Goal: Task Accomplishment & Management: Manage account settings

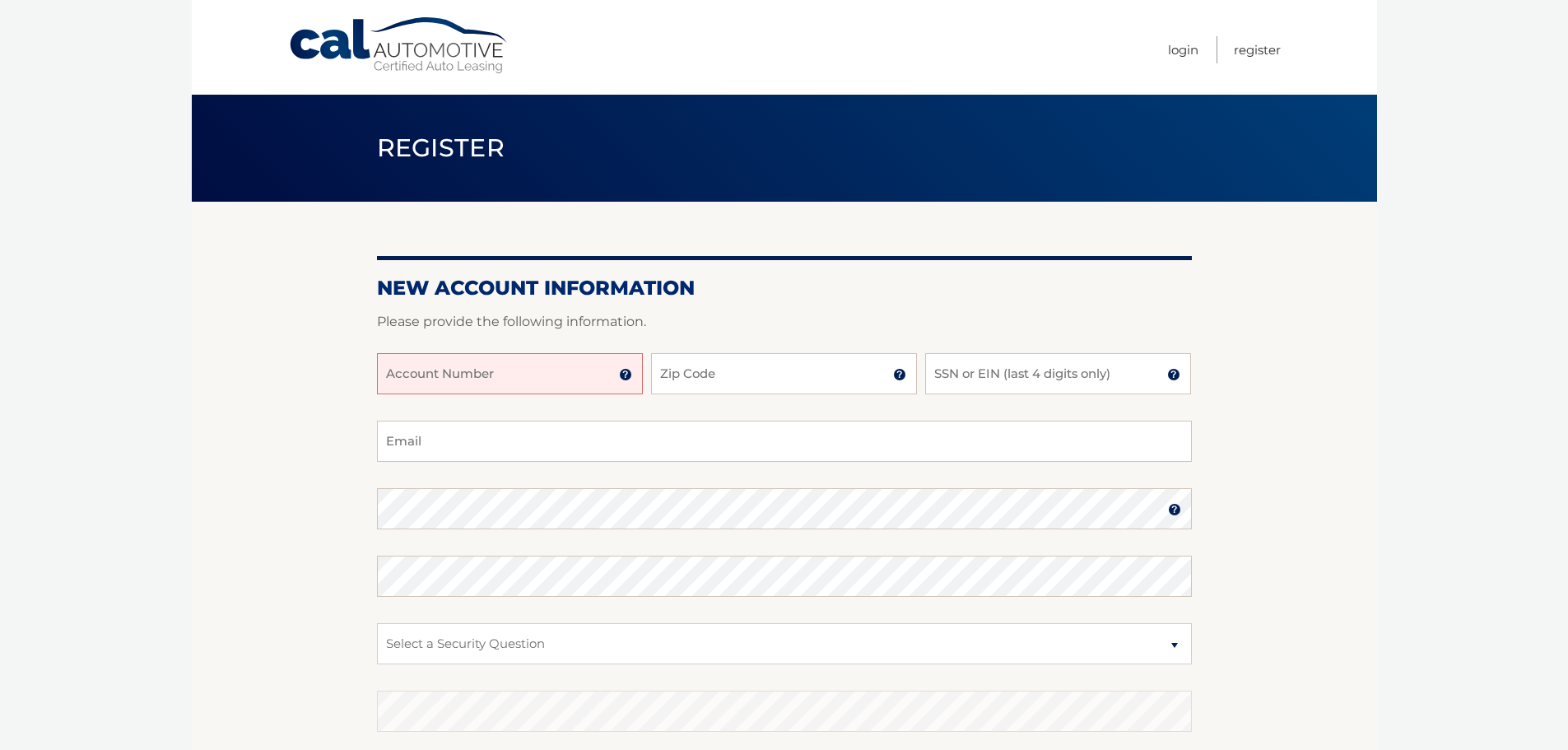
click at [449, 380] on input "Account Number" at bounding box center [510, 374] width 266 height 41
click at [434, 379] on input "Account Number" at bounding box center [510, 374] width 266 height 41
type input "44456003557"
type input "10309"
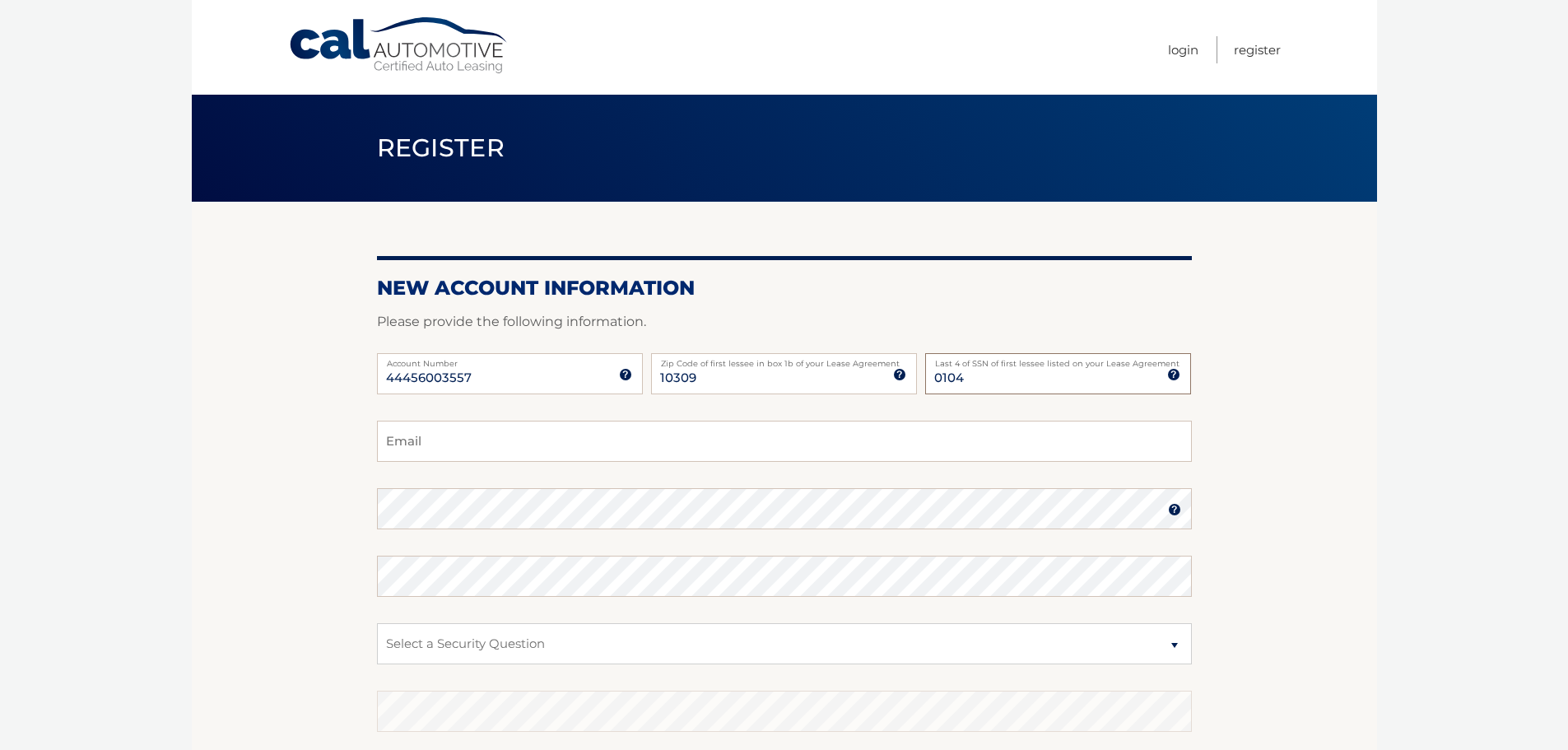
type input "0104"
type input "ivandunat21@gmail.com"
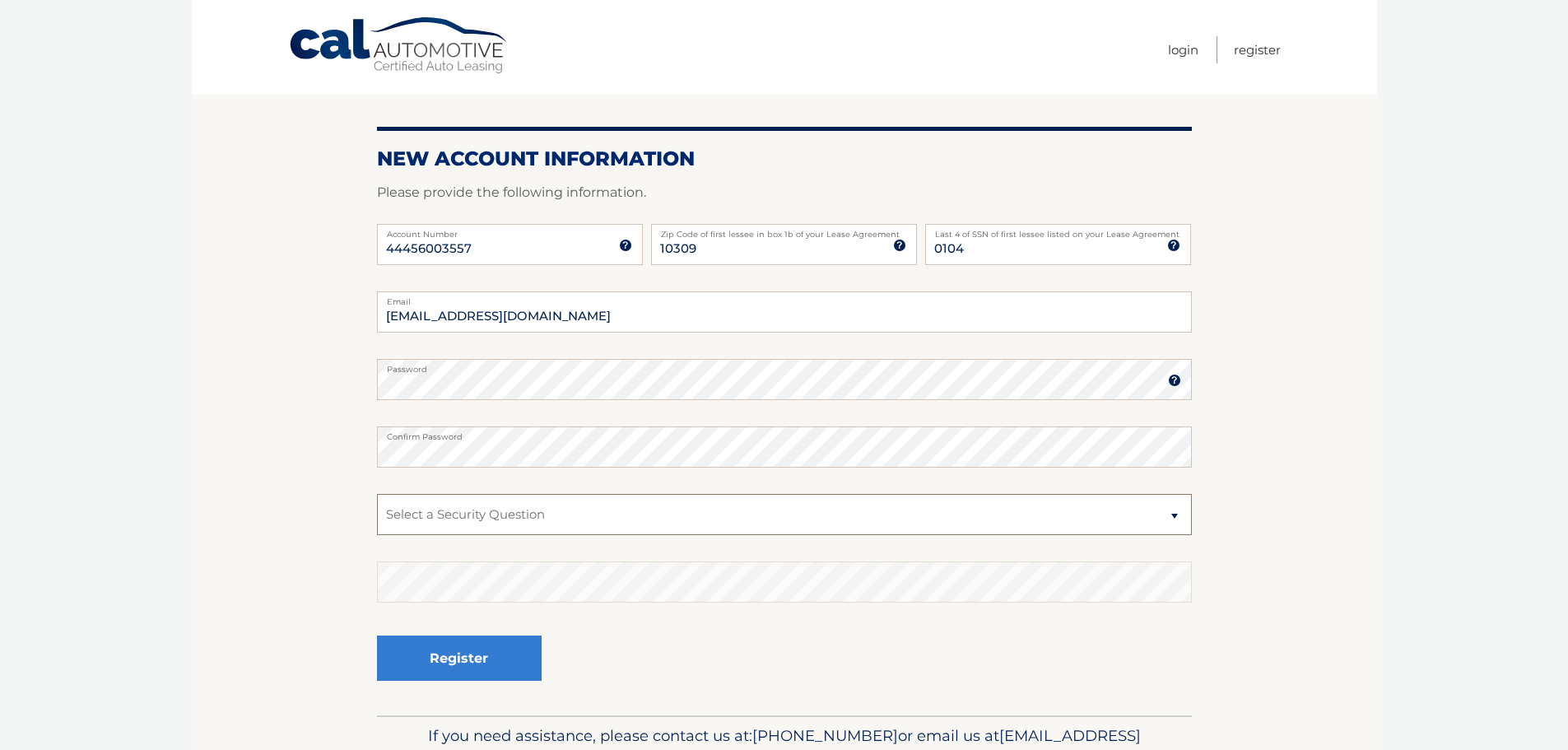
scroll to position [220, 0]
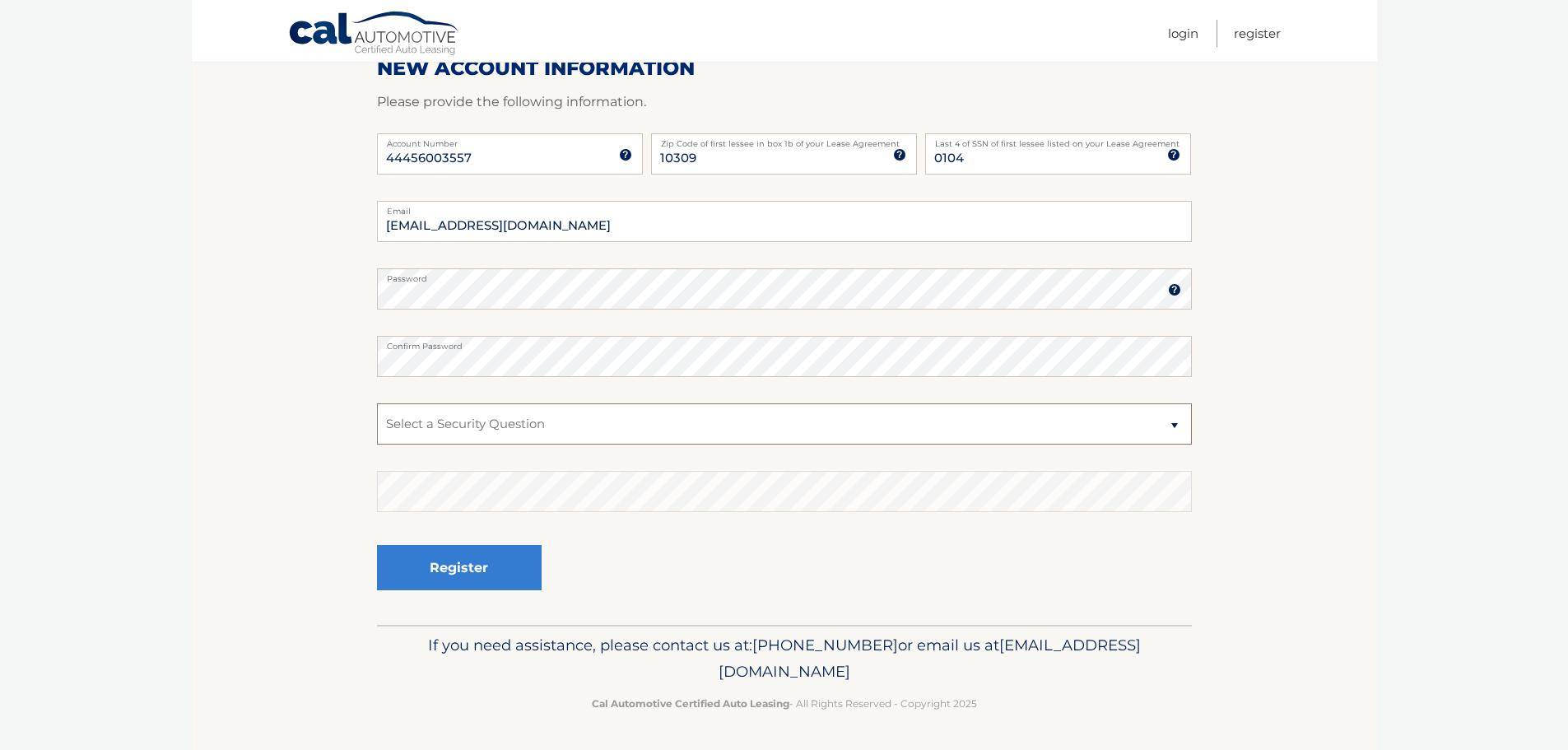
click at [600, 425] on select "Select a Security Question What was the name of your elementary school? What is…" at bounding box center [785, 423] width 815 height 41
select select "1"
click at [377, 403] on select "Select a Security Question What was the name of your elementary school? What is…" at bounding box center [785, 423] width 815 height 41
click at [488, 551] on button "Register" at bounding box center [459, 567] width 164 height 46
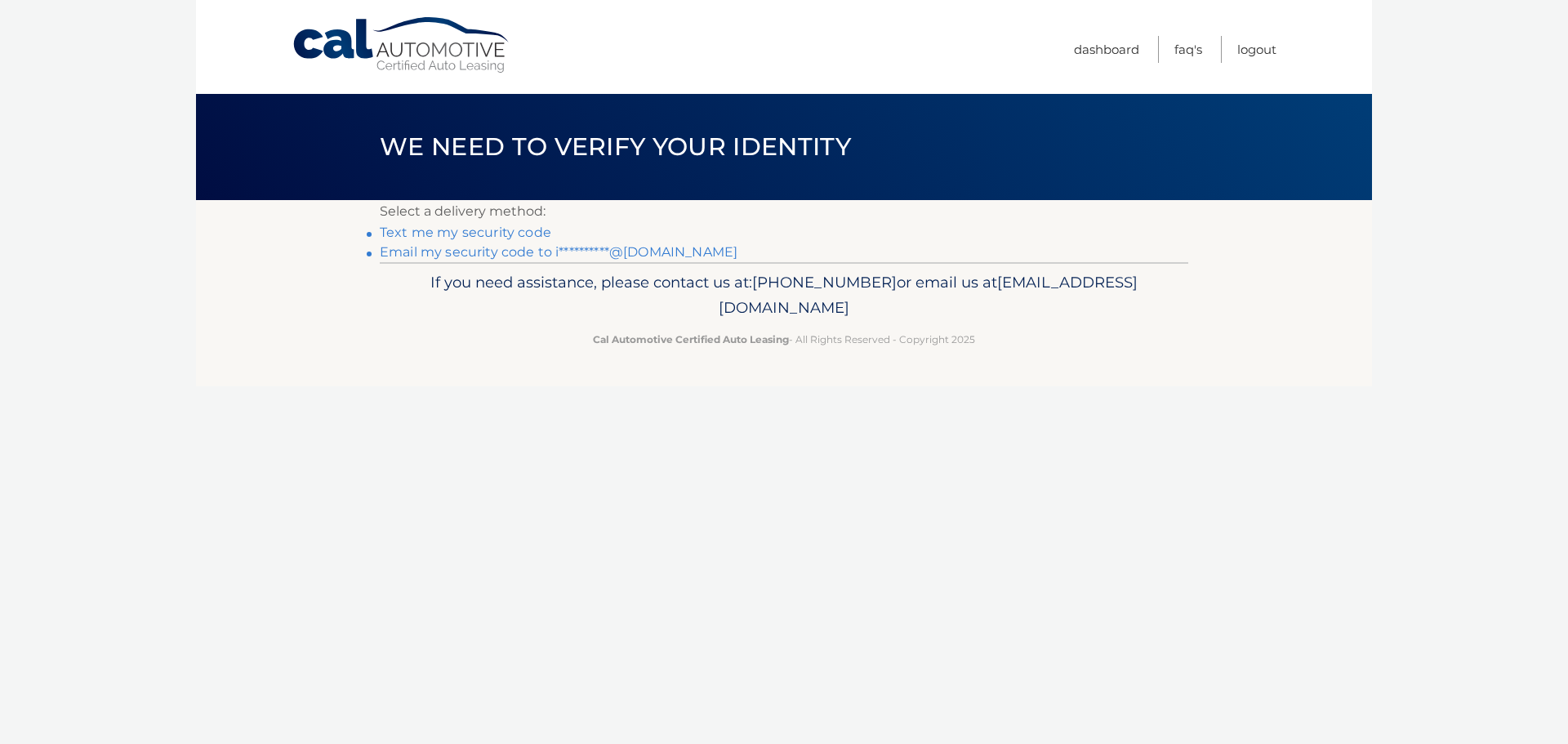
click at [454, 227] on link "Text me my security code" at bounding box center [466, 232] width 172 height 15
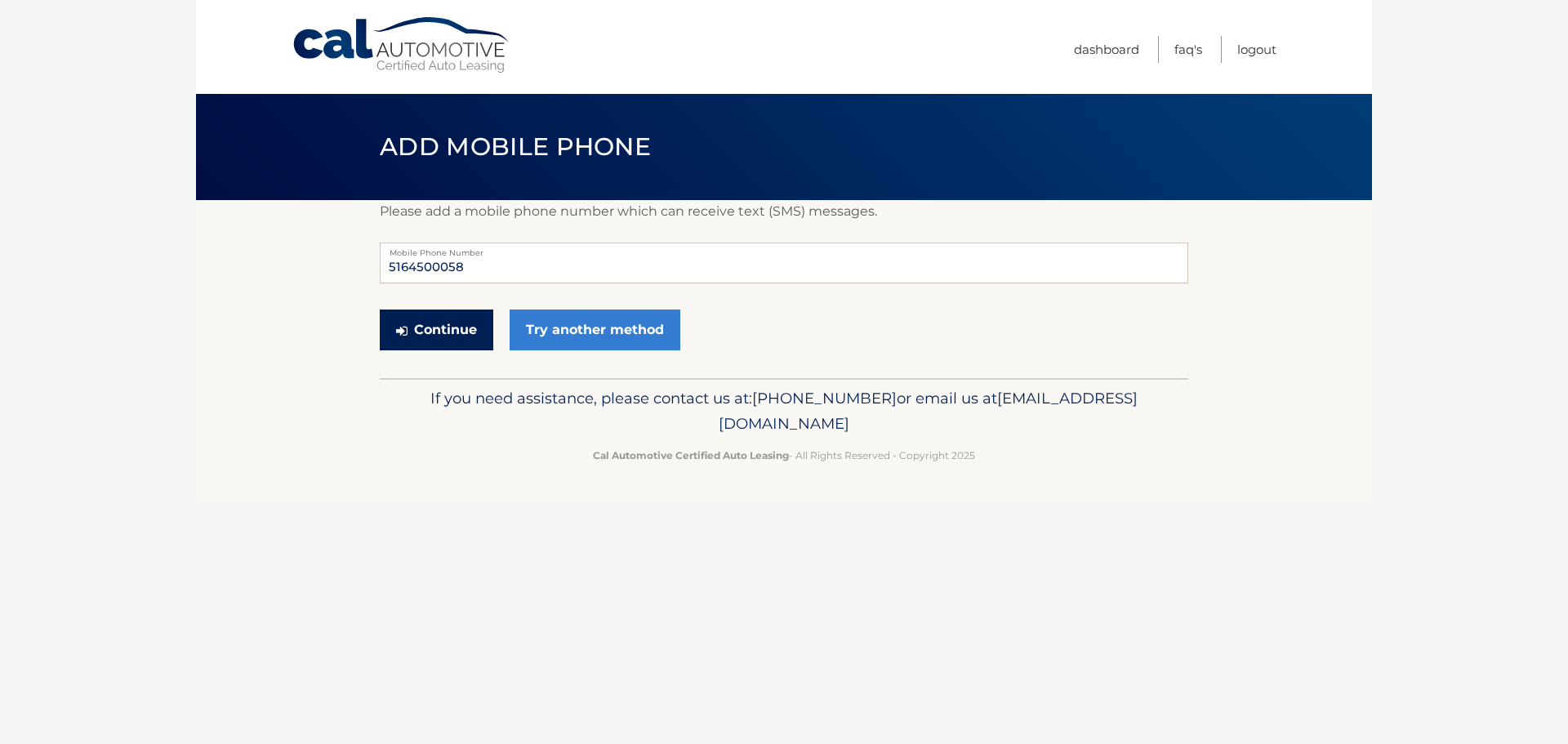
click at [454, 330] on button "Continue" at bounding box center [437, 329] width 113 height 41
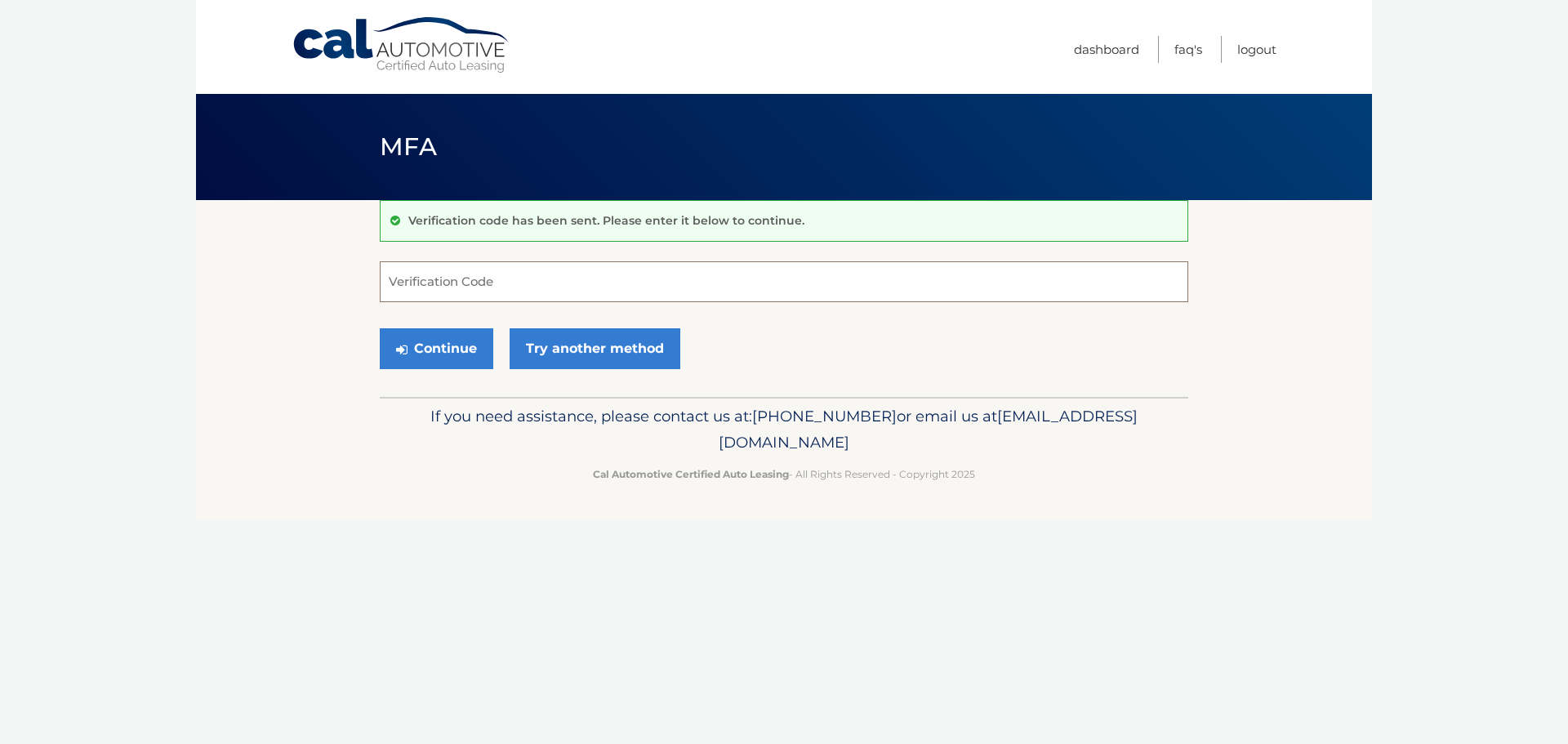
click at [577, 289] on input "Verification Code" at bounding box center [784, 281] width 809 height 41
type input "803129"
click at [380, 328] on button "Continue" at bounding box center [437, 348] width 113 height 41
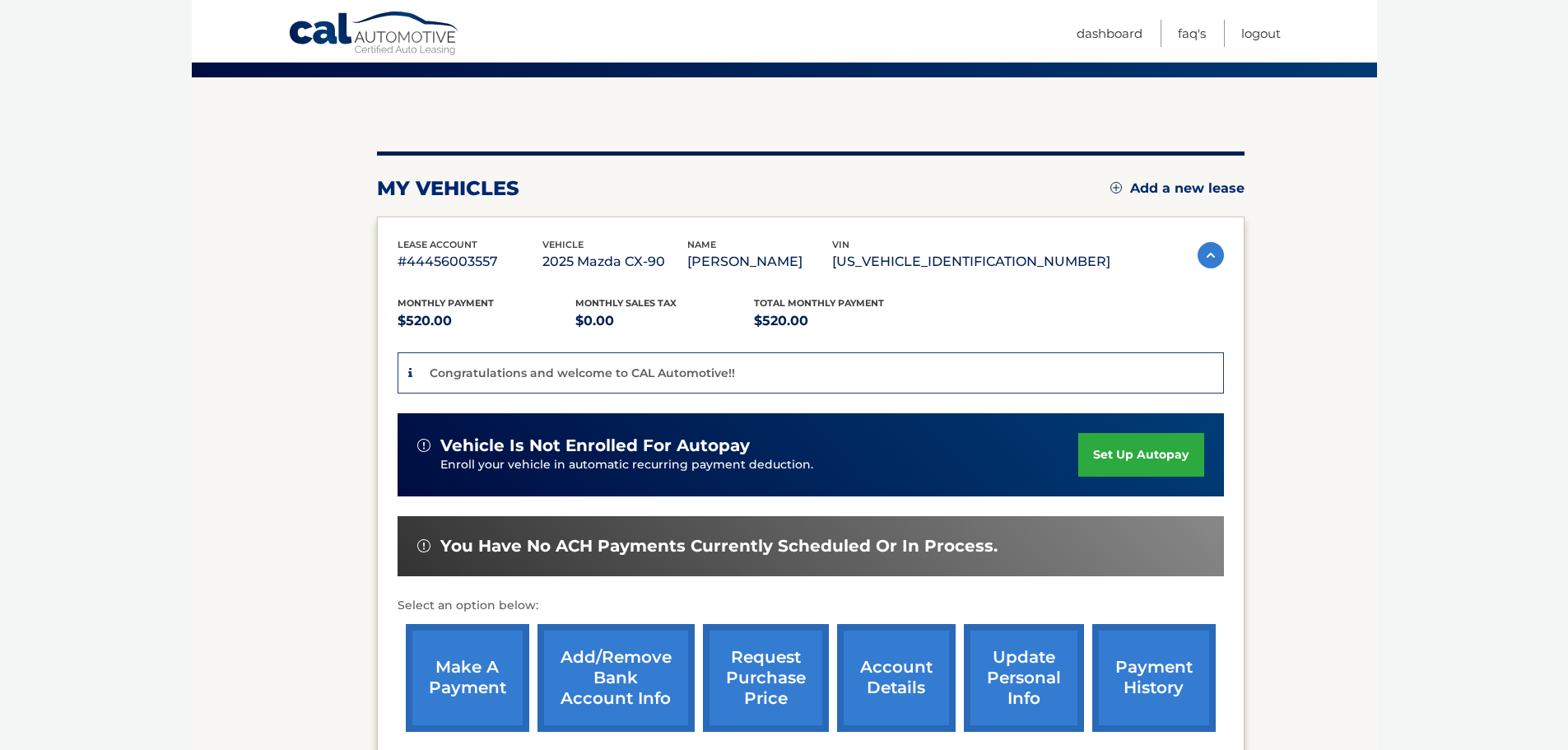
scroll to position [164, 0]
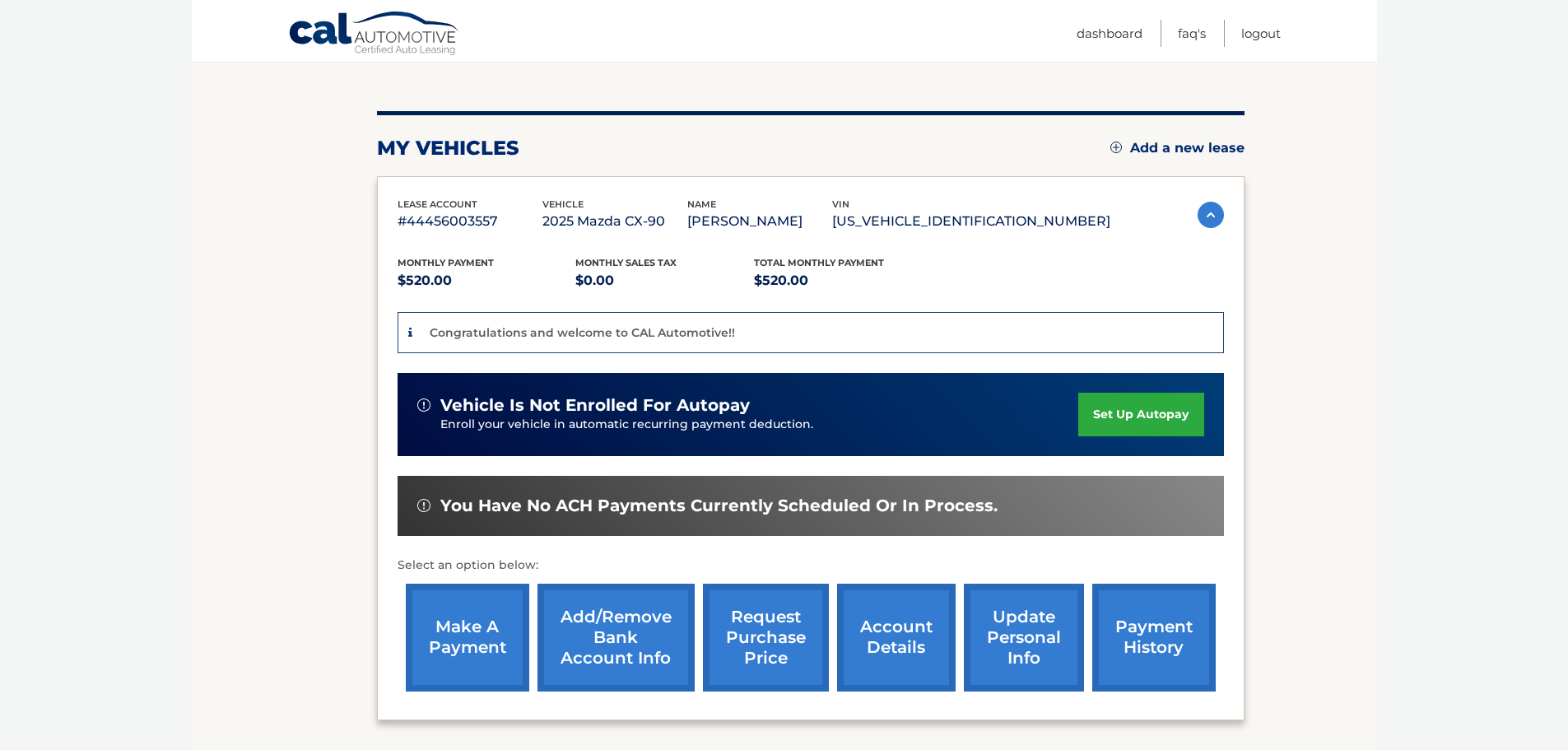
click at [1158, 410] on link "set up autopay" at bounding box center [1141, 414] width 125 height 44
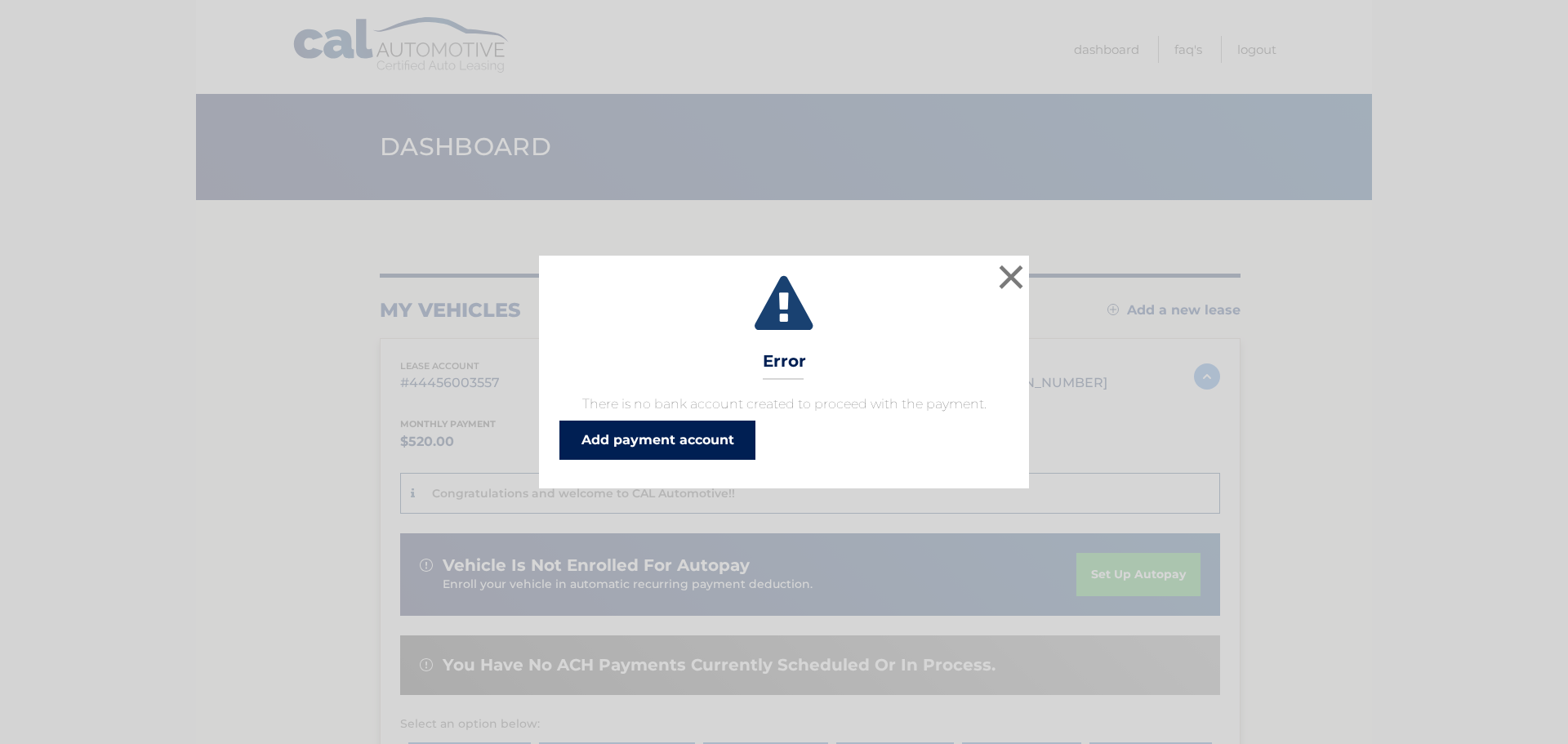
click at [668, 437] on link "Add payment account" at bounding box center [657, 440] width 196 height 40
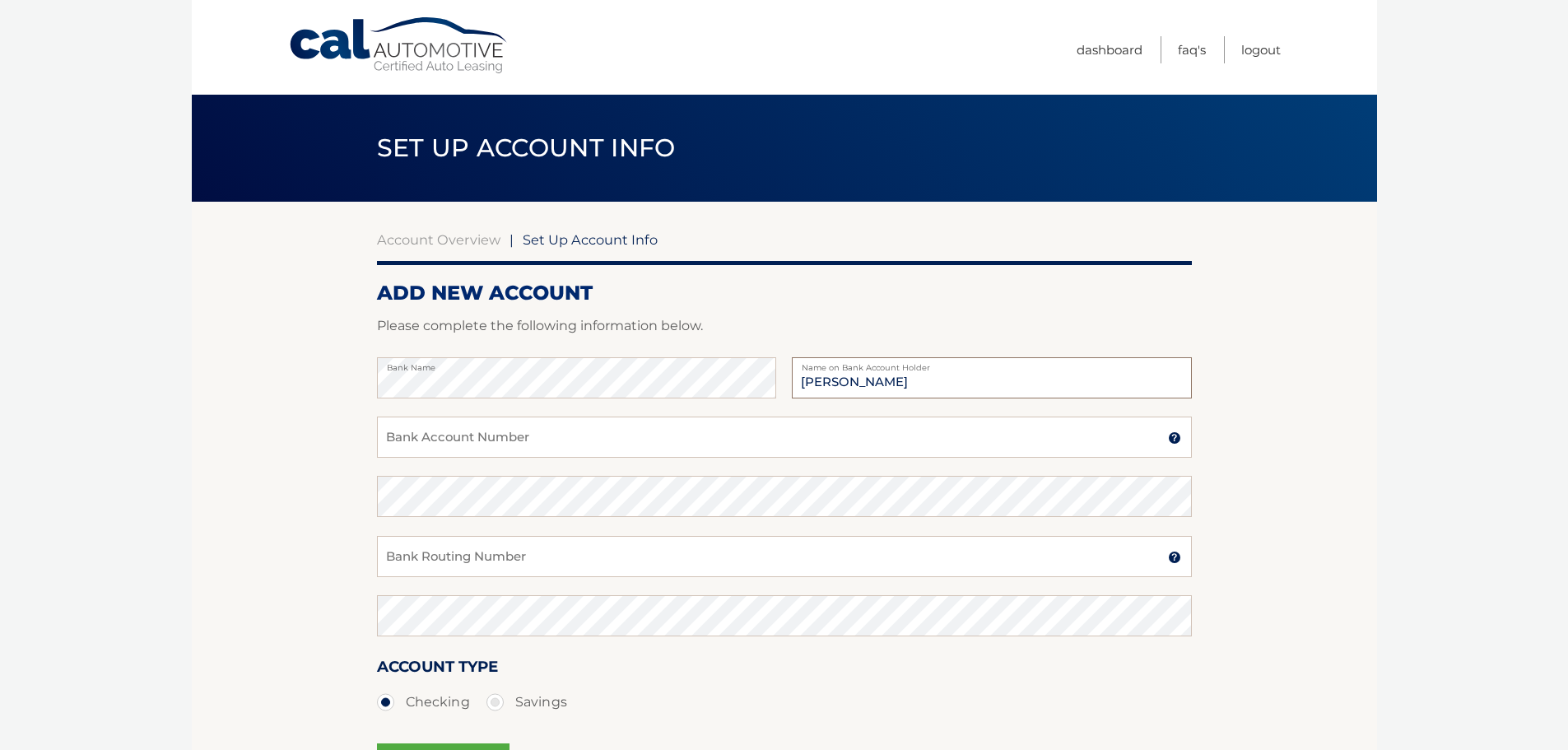
type input "[PERSON_NAME]"
click at [803, 440] on input "Bank Account Number" at bounding box center [785, 436] width 815 height 41
type input "569223859"
click at [429, 583] on div "Bank Routing Number A 9-digit number at the lower left corner of a check. Conta…" at bounding box center [785, 566] width 815 height 59
click at [426, 569] on input "Bank Routing Number" at bounding box center [785, 556] width 815 height 41
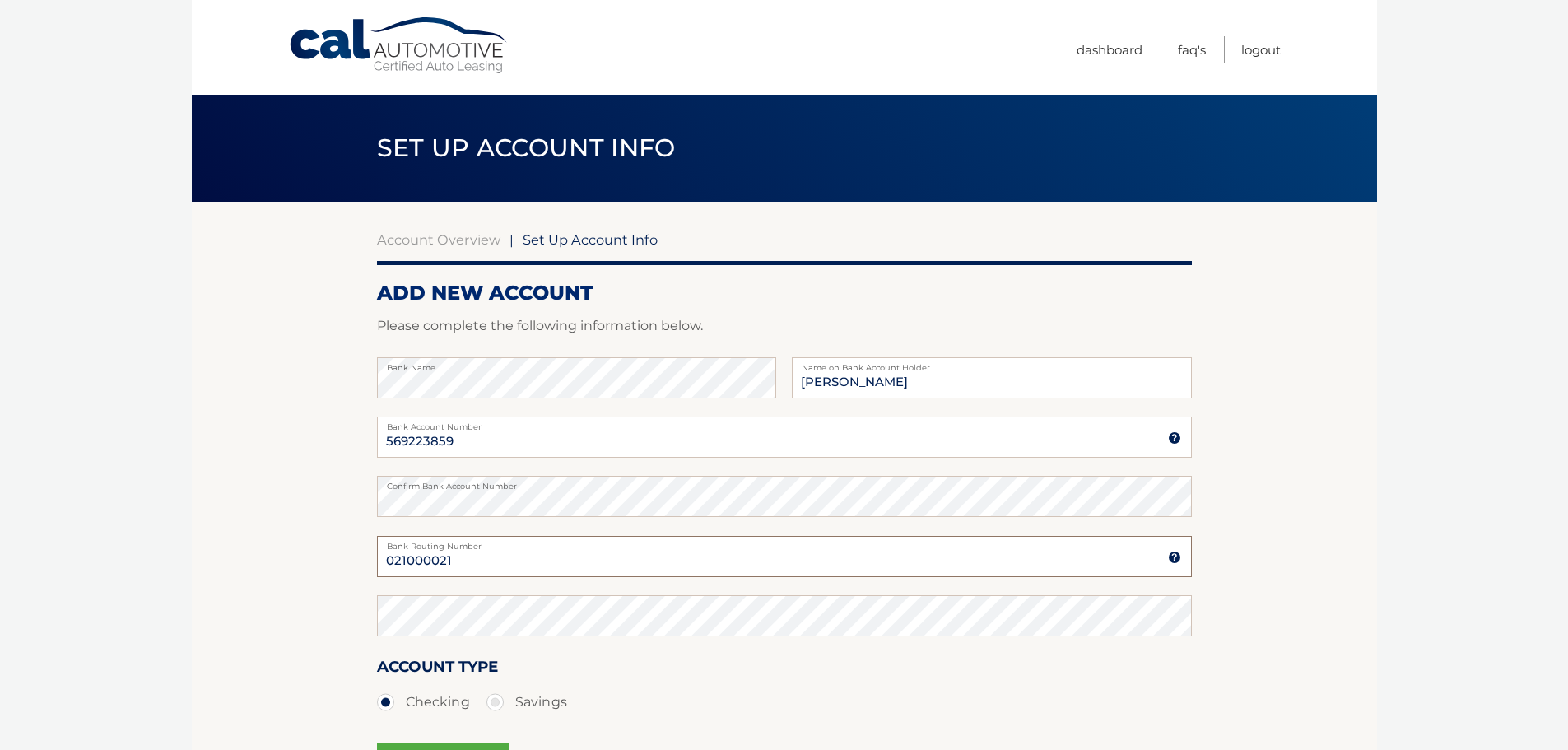
click at [421, 564] on input "021000021" at bounding box center [785, 556] width 815 height 41
type input "021000021"
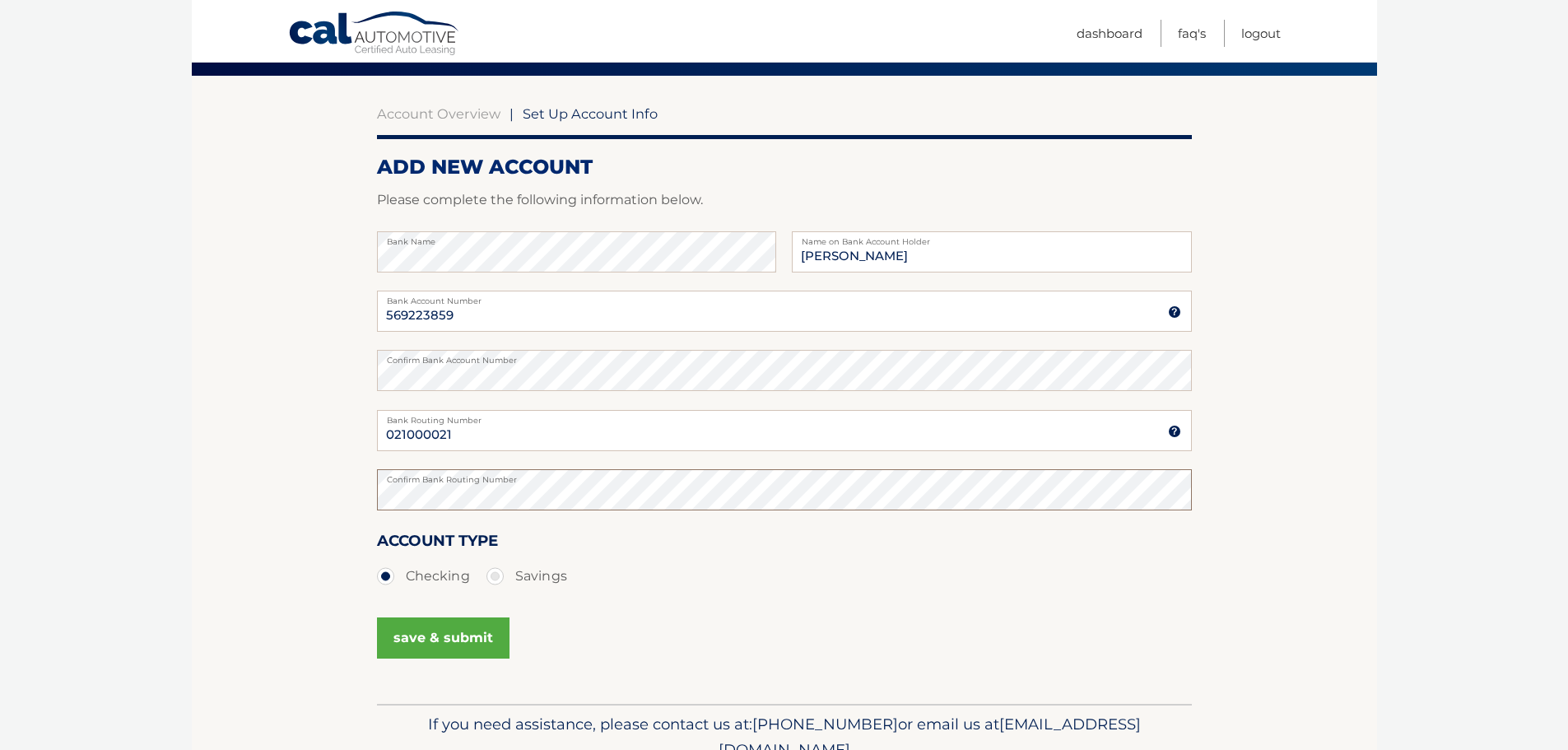
scroll to position [164, 0]
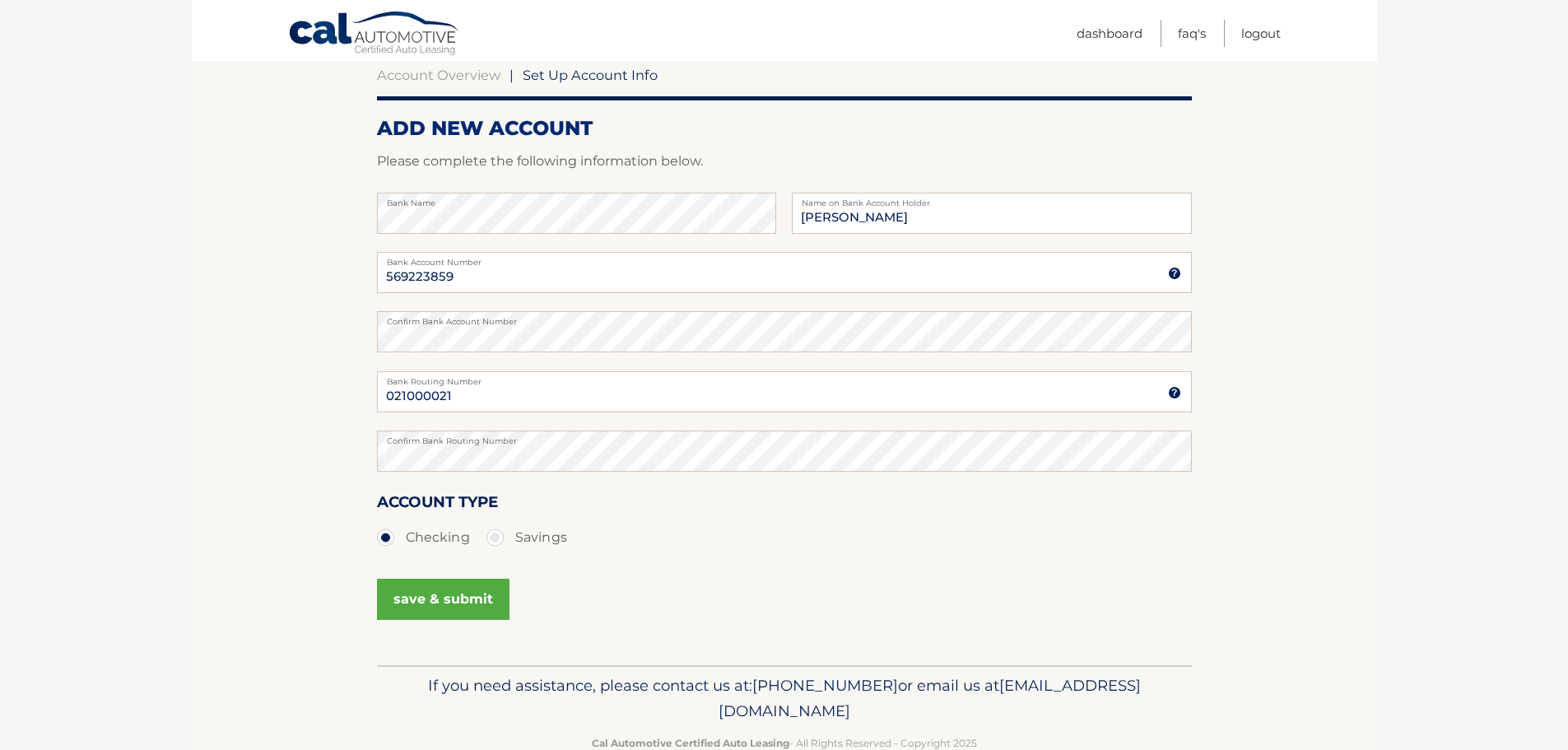
click at [513, 537] on label "Savings" at bounding box center [526, 537] width 81 height 33
click at [509, 537] on input "Savings" at bounding box center [501, 534] width 16 height 27
radio input "true"
click at [457, 270] on input "569223859" at bounding box center [785, 272] width 815 height 41
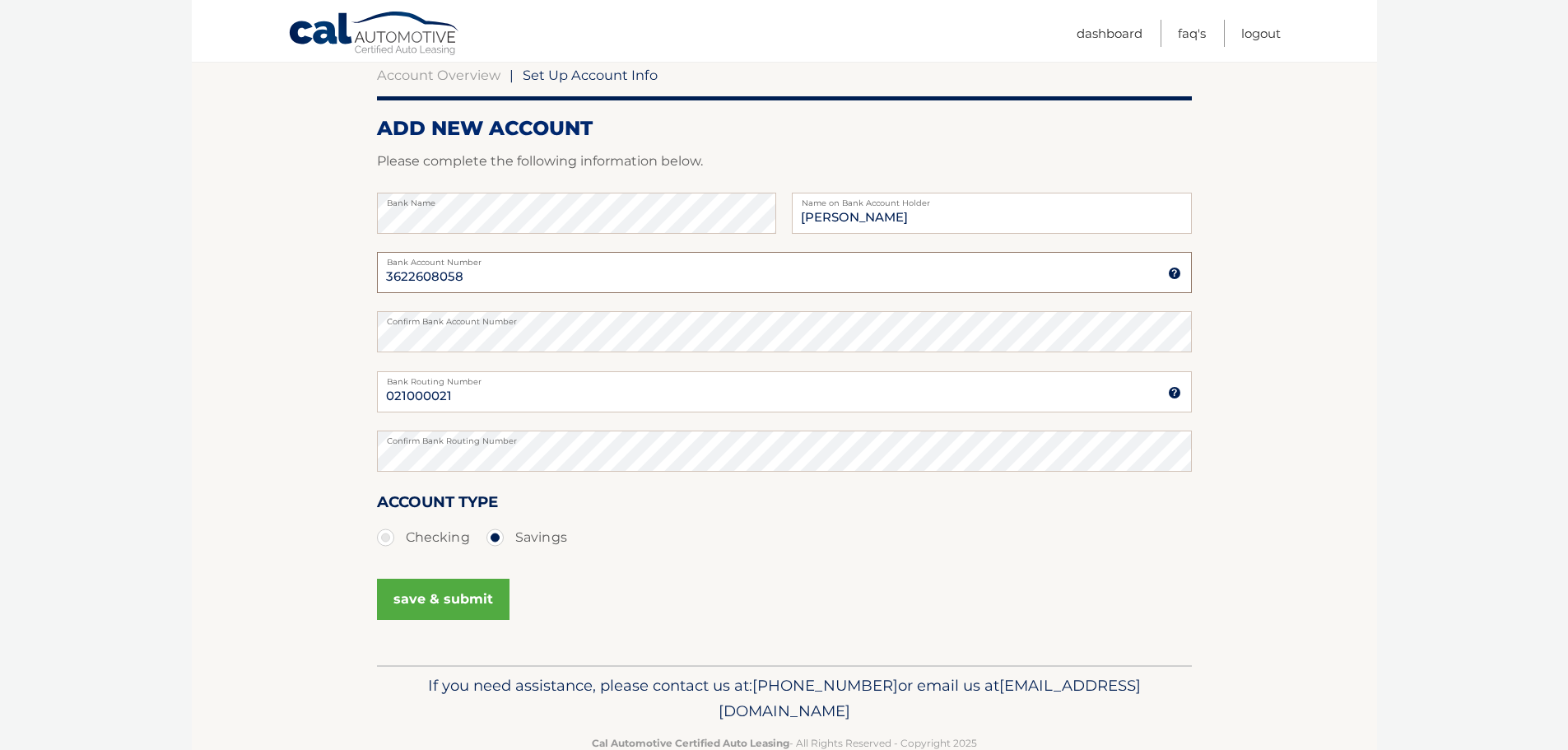
click at [406, 273] on input "3622608058" at bounding box center [785, 272] width 815 height 41
type input "3622608058"
click at [451, 268] on input "3622608058" at bounding box center [785, 272] width 815 height 41
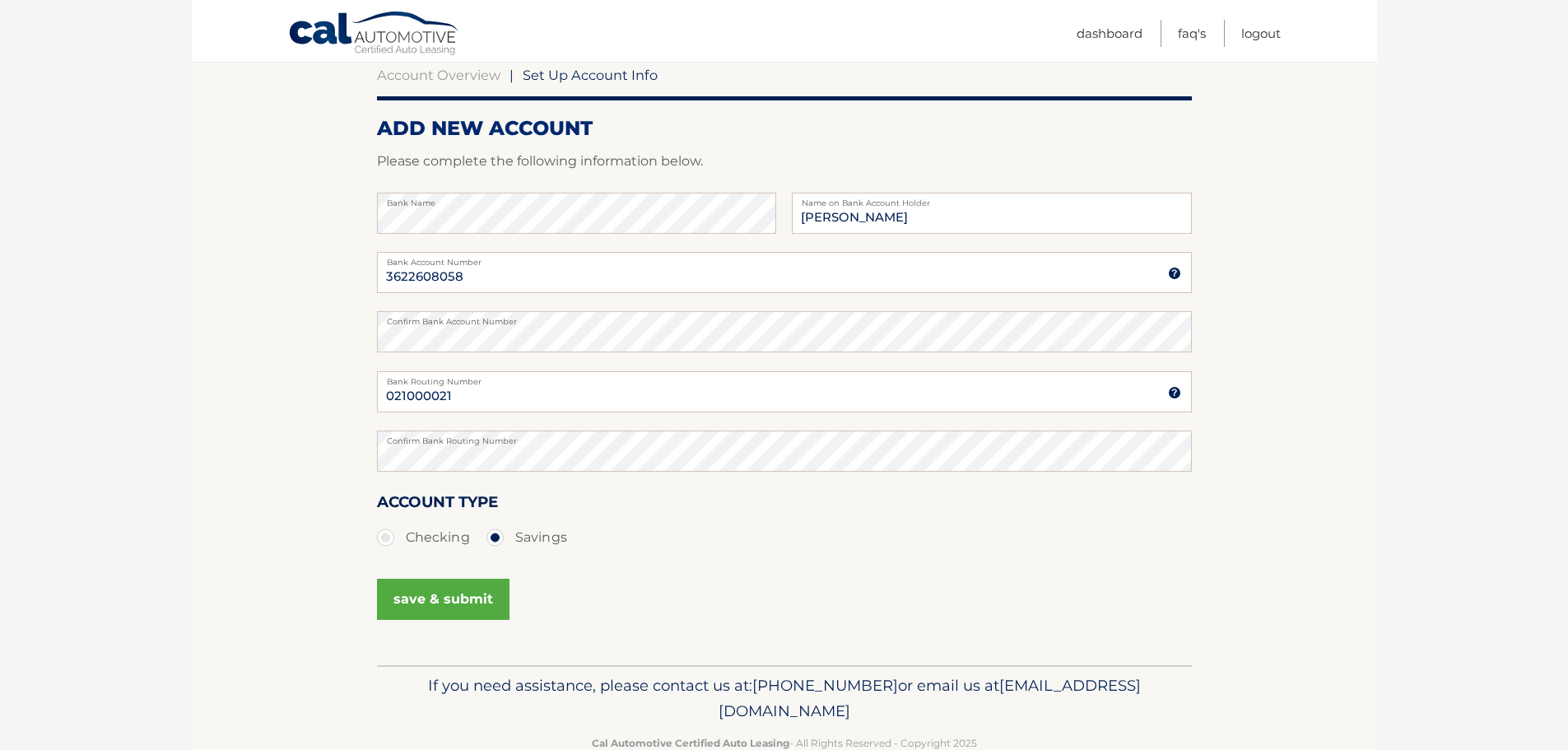
click at [433, 602] on button "save & submit" at bounding box center [443, 599] width 132 height 41
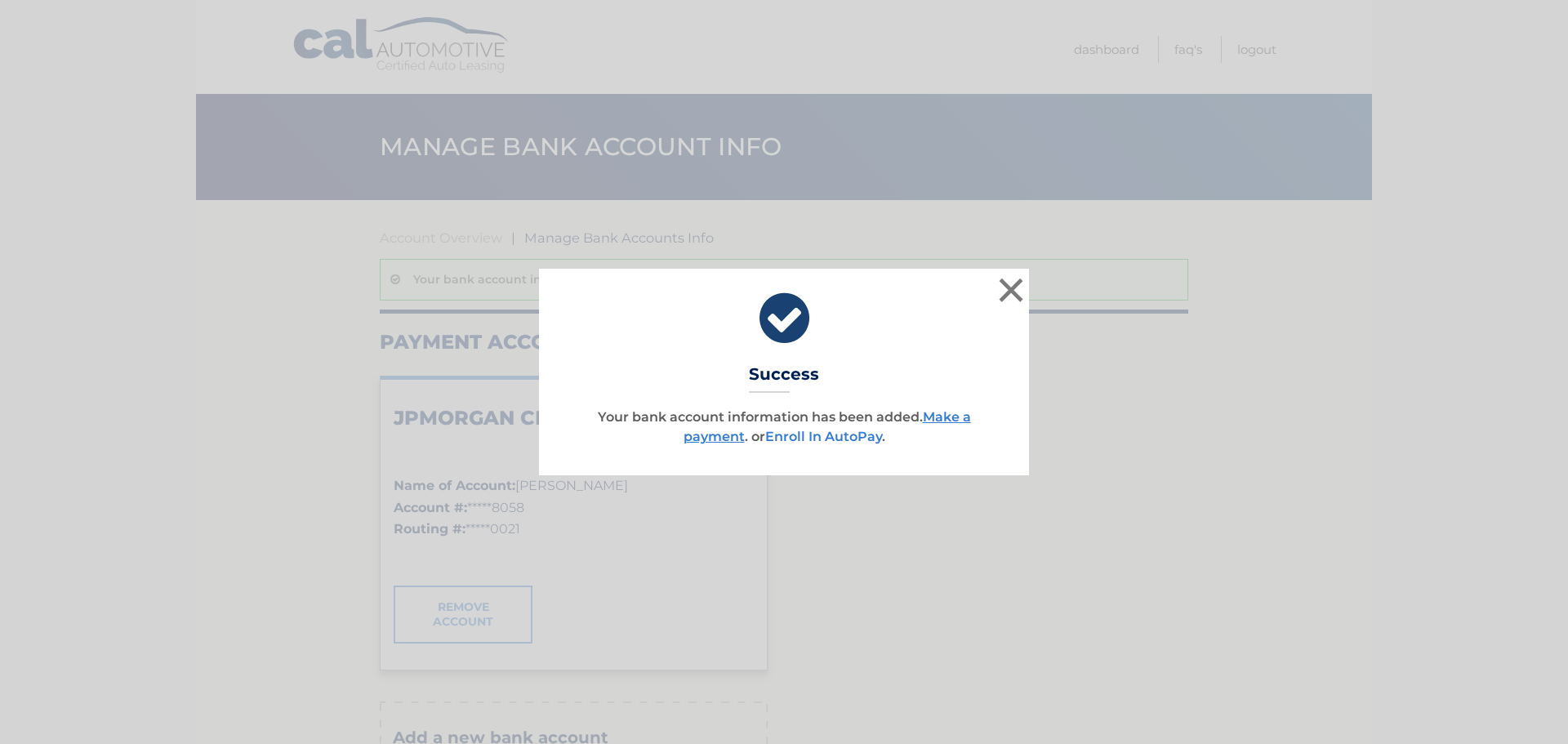
click at [823, 433] on link "Enroll In AutoPay" at bounding box center [824, 437] width 117 height 15
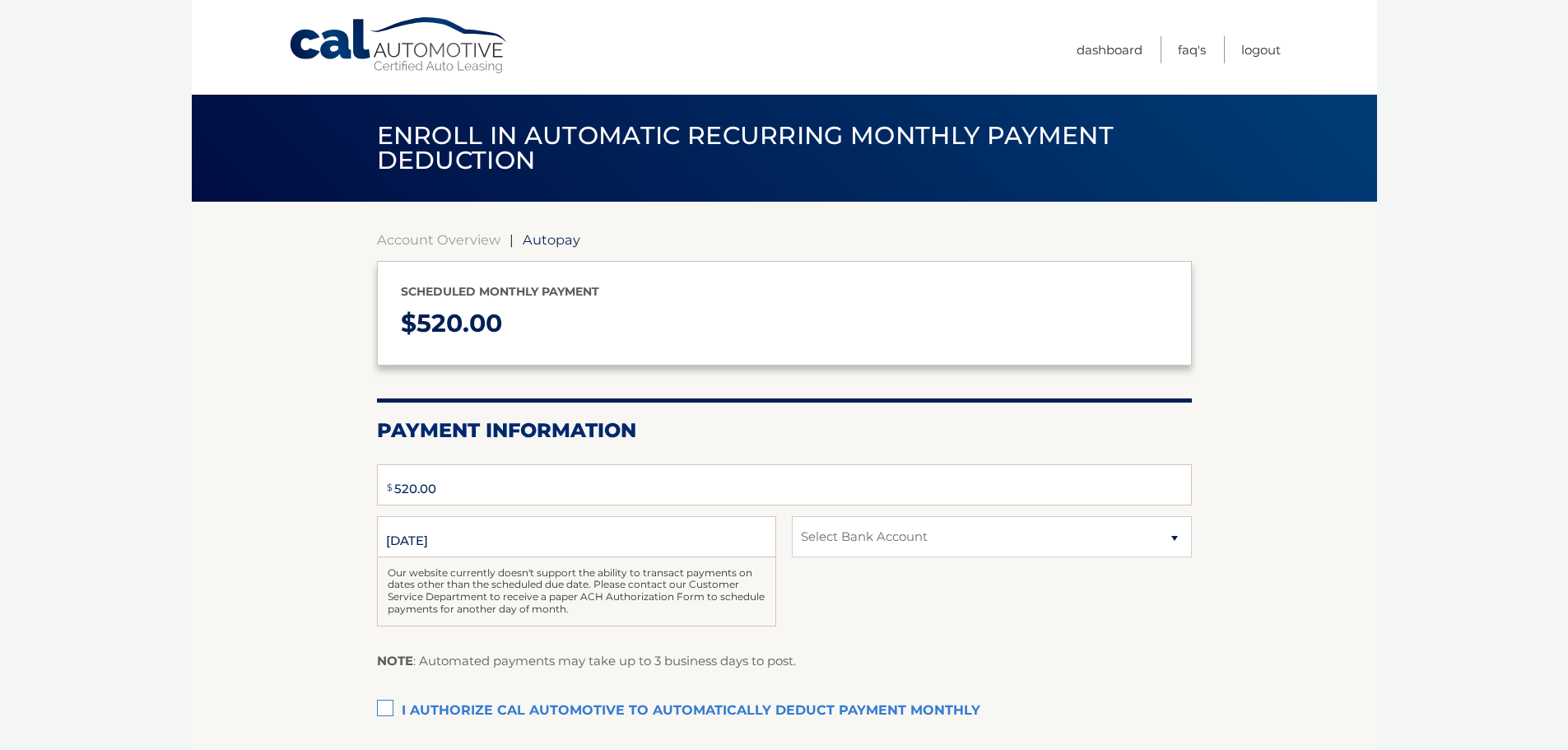
type input "520"
select select "N2Q2ODQ1ZmQtZGYxZS00ODMwLWFhY2QtMTIzNjIyNDIwYWEx"
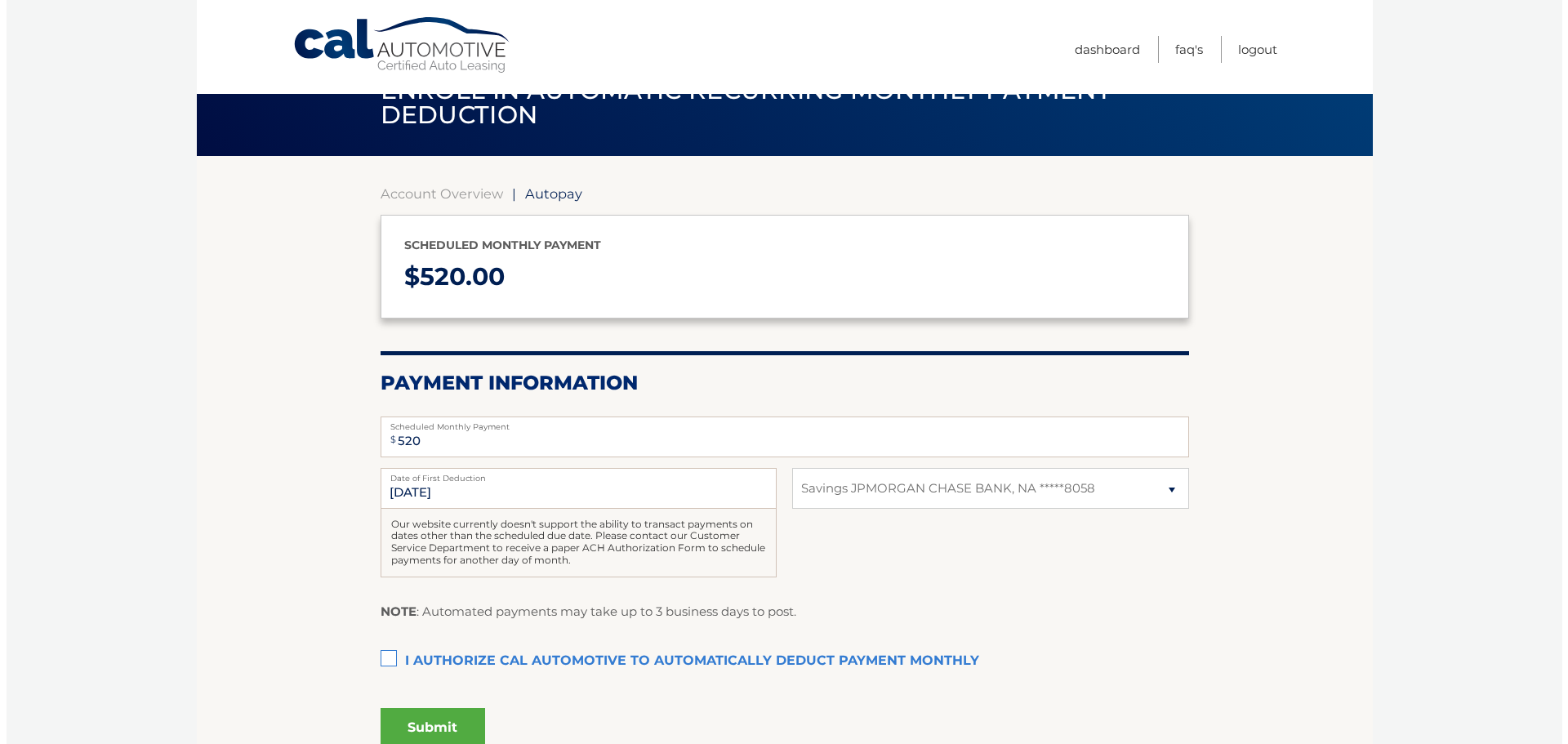
scroll to position [82, 0]
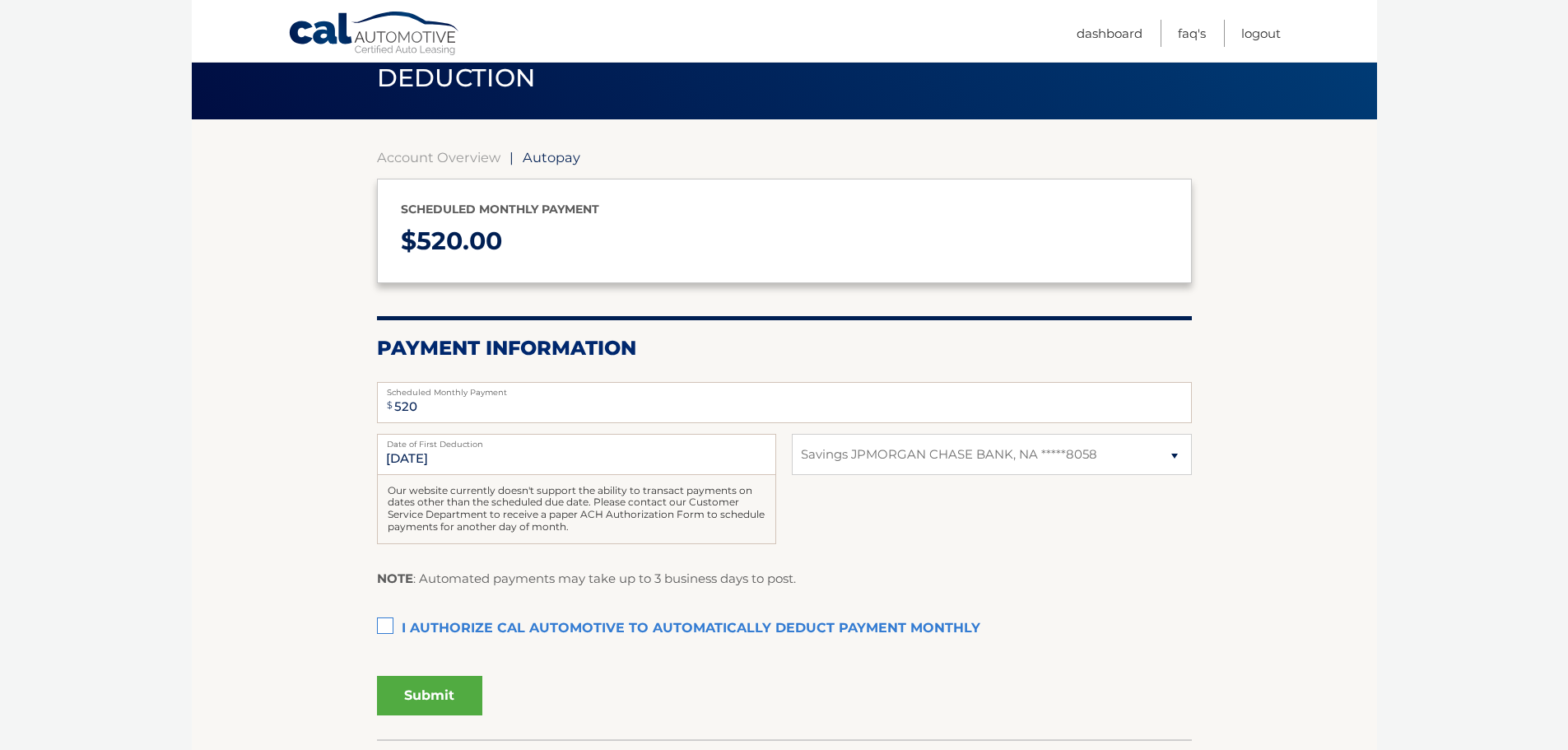
click at [385, 628] on label "I authorize cal automotive to automatically deduct payment monthly This checkbo…" at bounding box center [785, 628] width 815 height 33
click at [0, 0] on input "I authorize cal automotive to automatically deduct payment monthly This checkbo…" at bounding box center [0, 0] width 0 height 0
click at [414, 683] on button "Submit" at bounding box center [430, 696] width 105 height 40
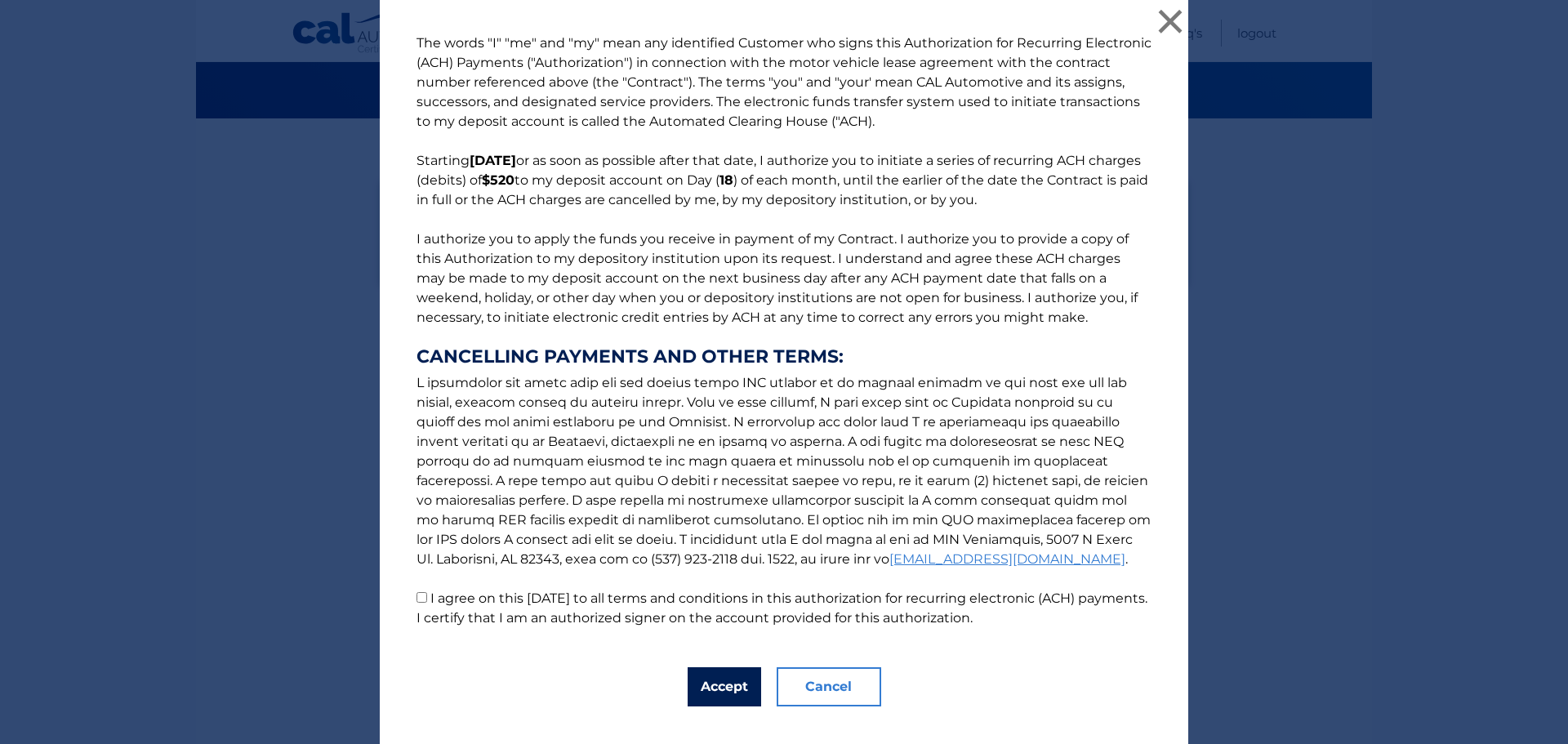
click at [735, 674] on button "Accept" at bounding box center [724, 687] width 74 height 40
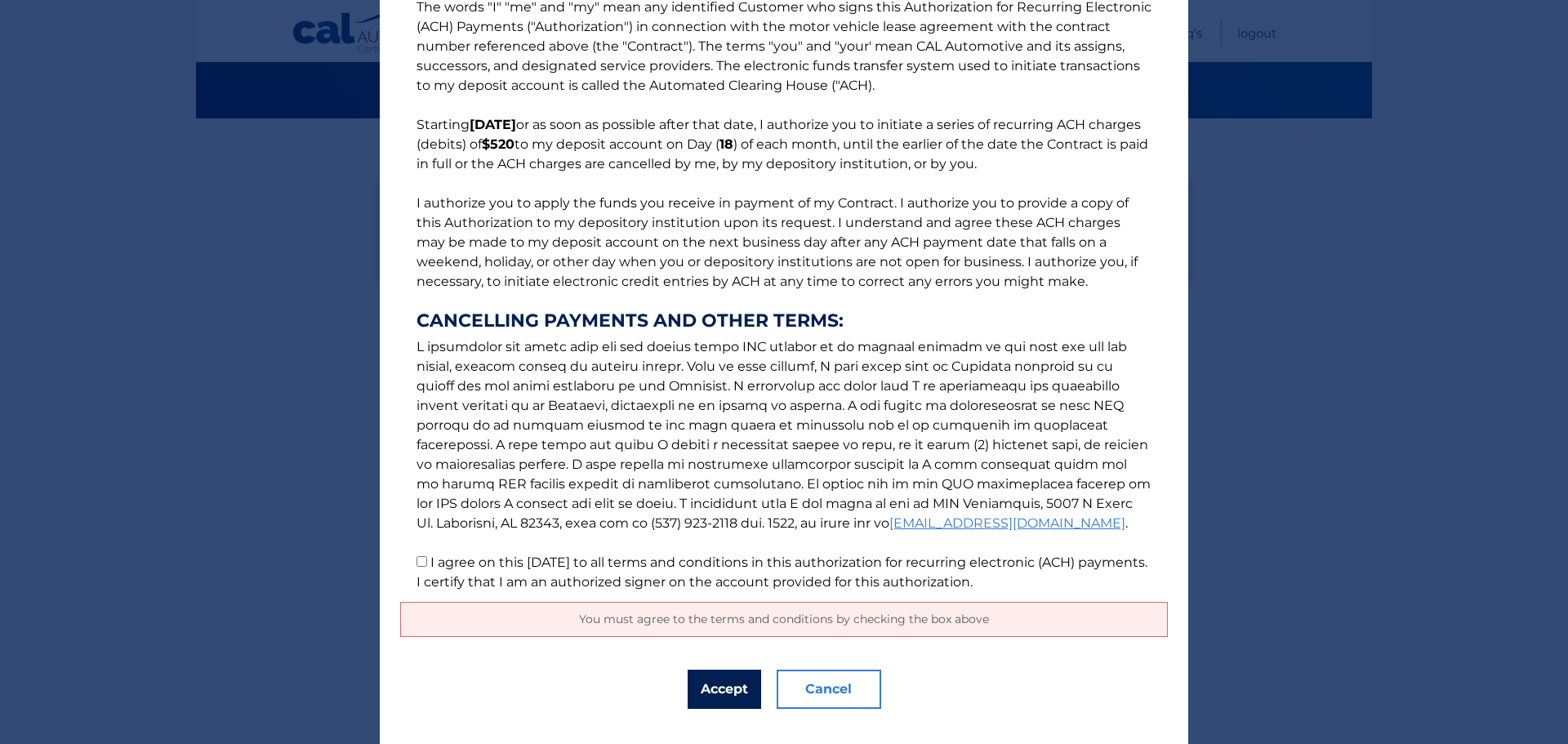
scroll to position [66, 0]
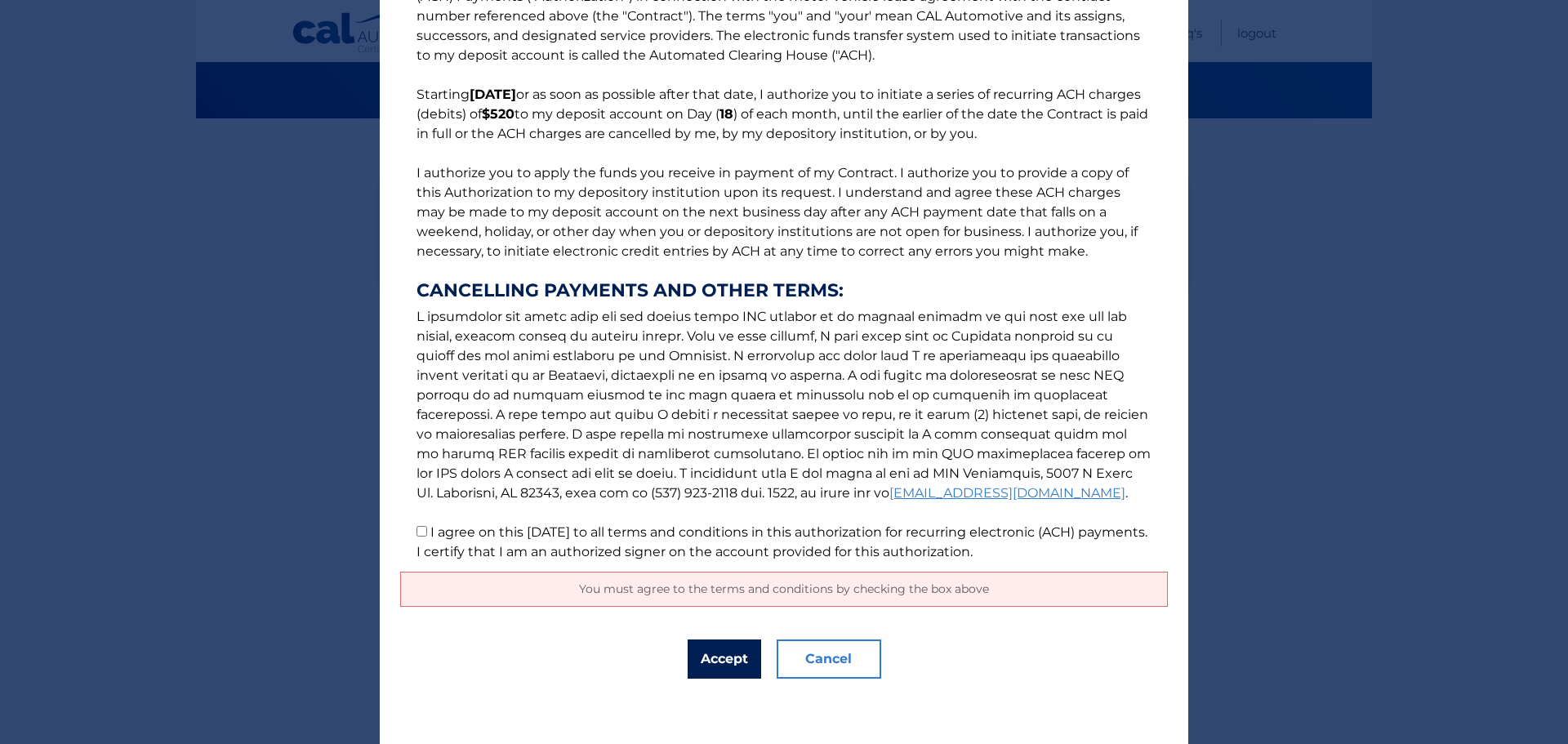
click at [723, 667] on button "Accept" at bounding box center [724, 659] width 74 height 40
click at [453, 526] on label "I agree on this 09/10/2025 to all terms and conditions in this authorization fo…" at bounding box center [782, 541] width 731 height 35
click at [427, 526] on input "I agree on this 09/10/2025 to all terms and conditions in this authorization fo…" at bounding box center [421, 531] width 10 height 10
checkbox input "true"
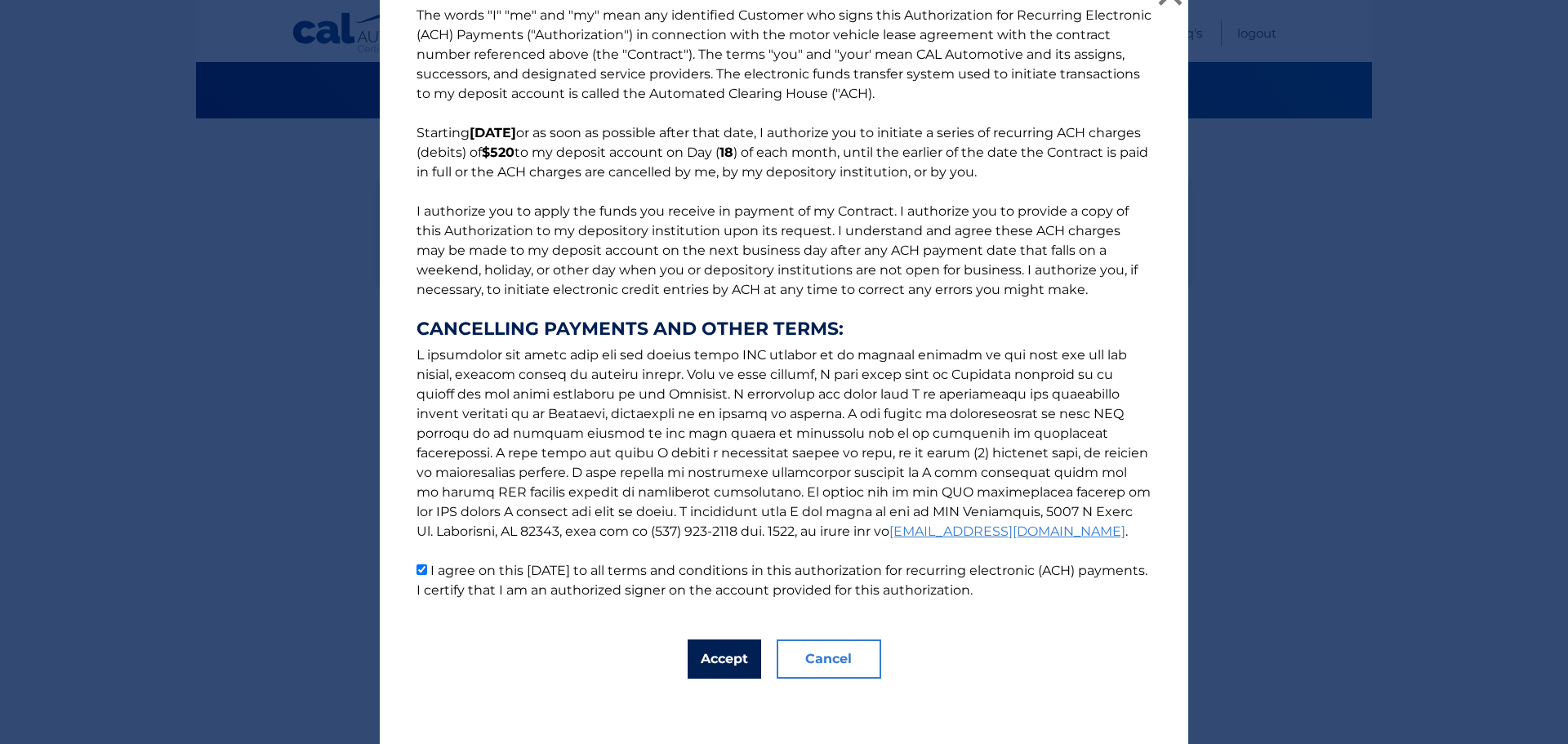
click at [714, 649] on button "Accept" at bounding box center [724, 659] width 74 height 40
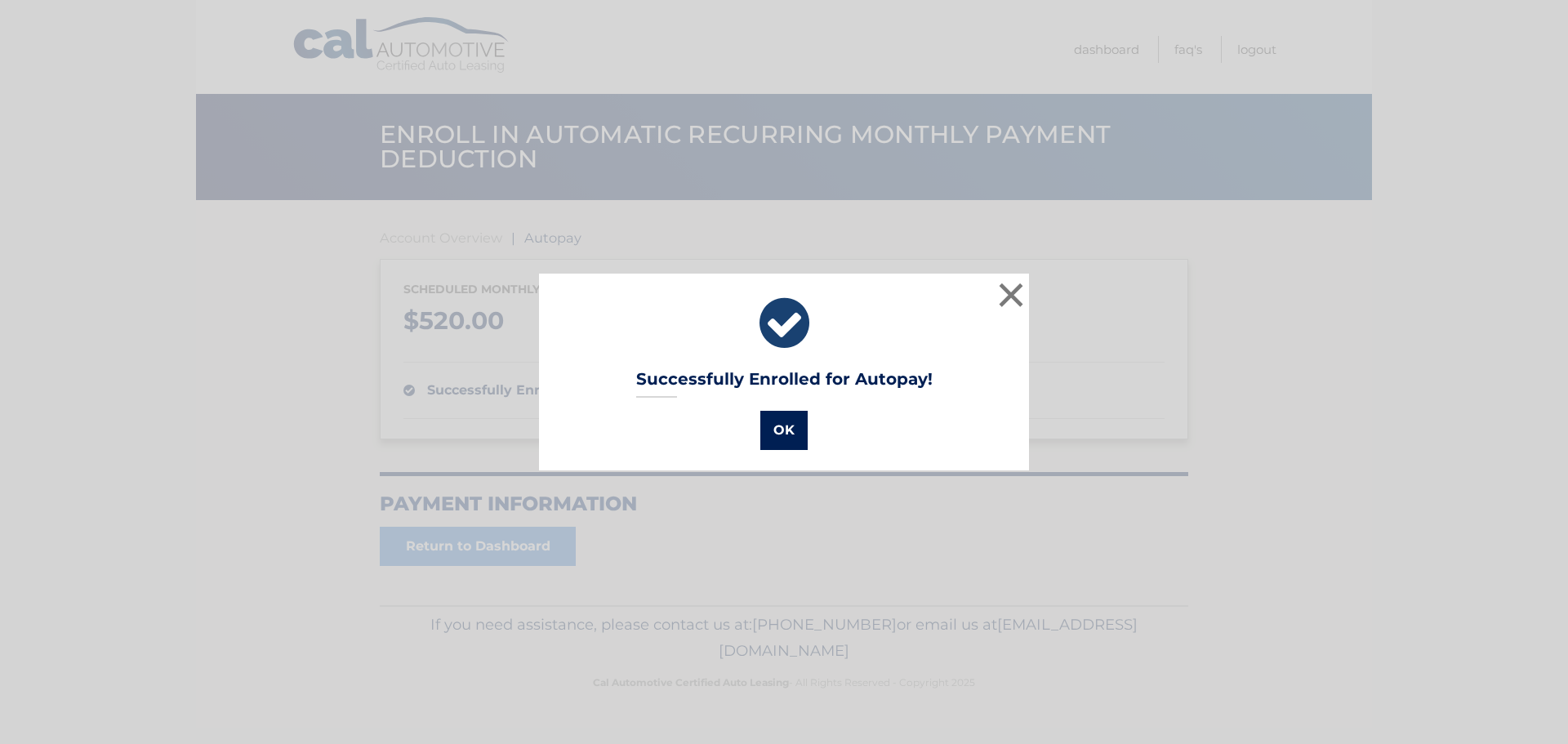
click at [760, 431] on button "OK" at bounding box center [784, 431] width 47 height 40
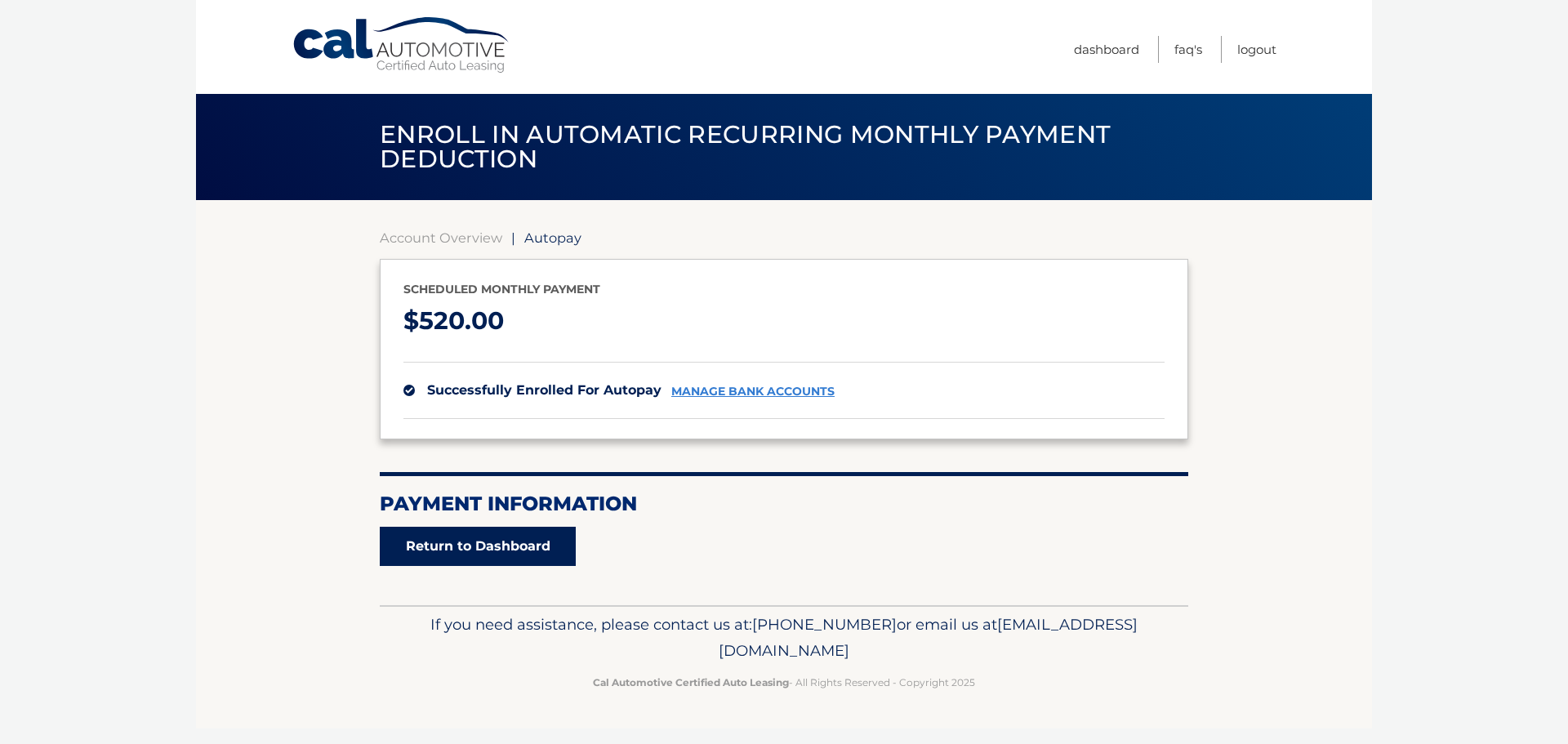
drag, startPoint x: 455, startPoint y: 498, endPoint x: 464, endPoint y: 527, distance: 30.4
click at [456, 499] on h2 "Payment Information" at bounding box center [784, 504] width 809 height 25
click at [462, 532] on link "Return to Dashboard" at bounding box center [478, 547] width 196 height 40
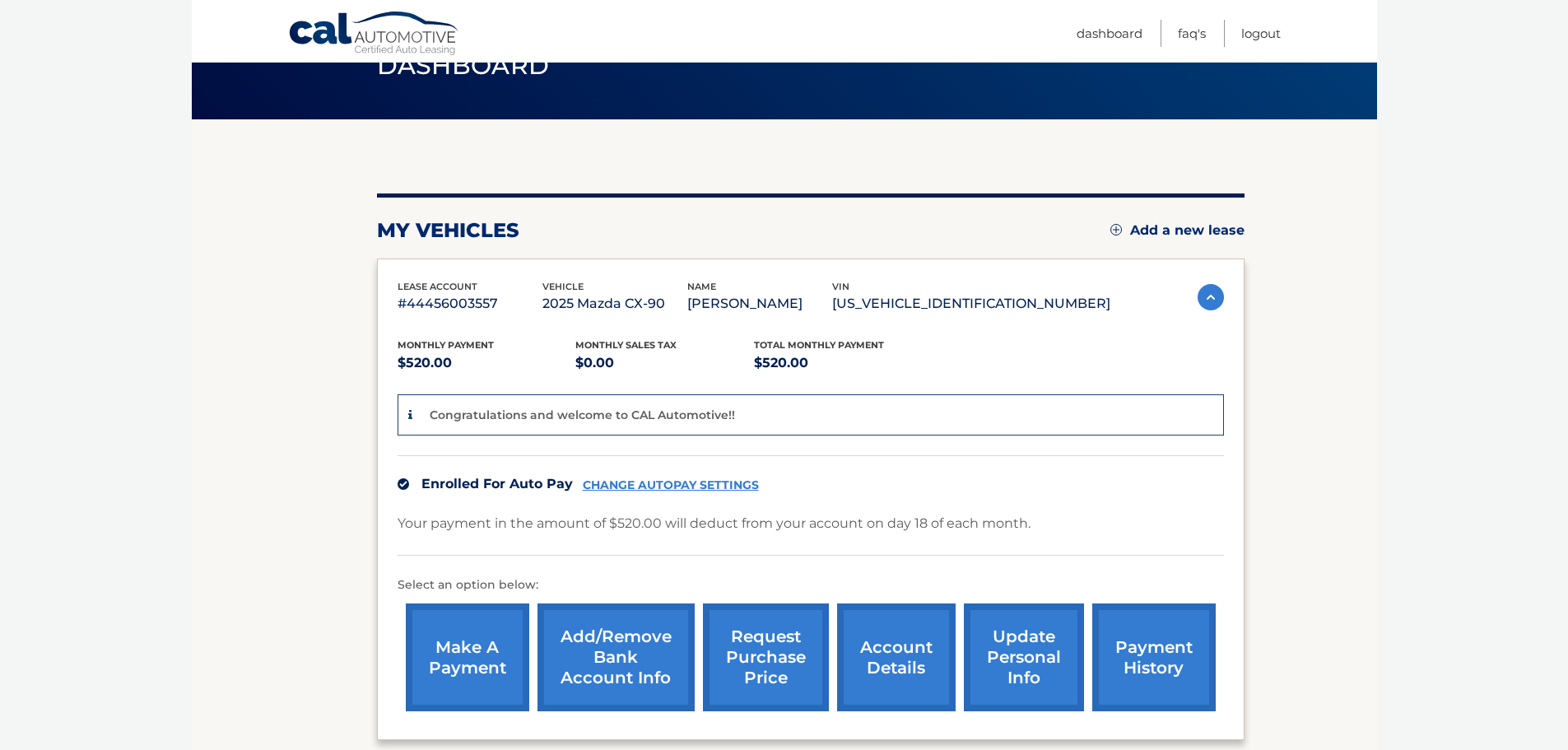
scroll to position [164, 0]
